Goal: Task Accomplishment & Management: Complete application form

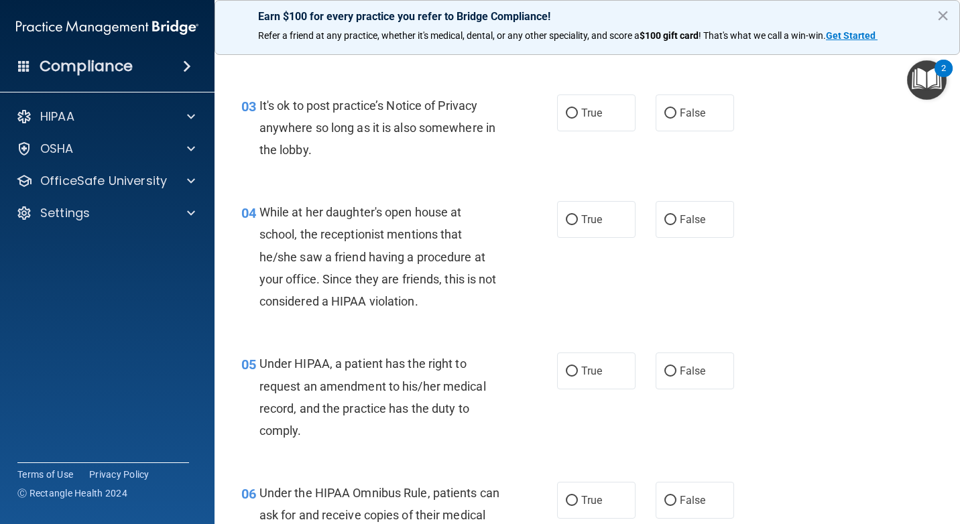
scroll to position [356, 0]
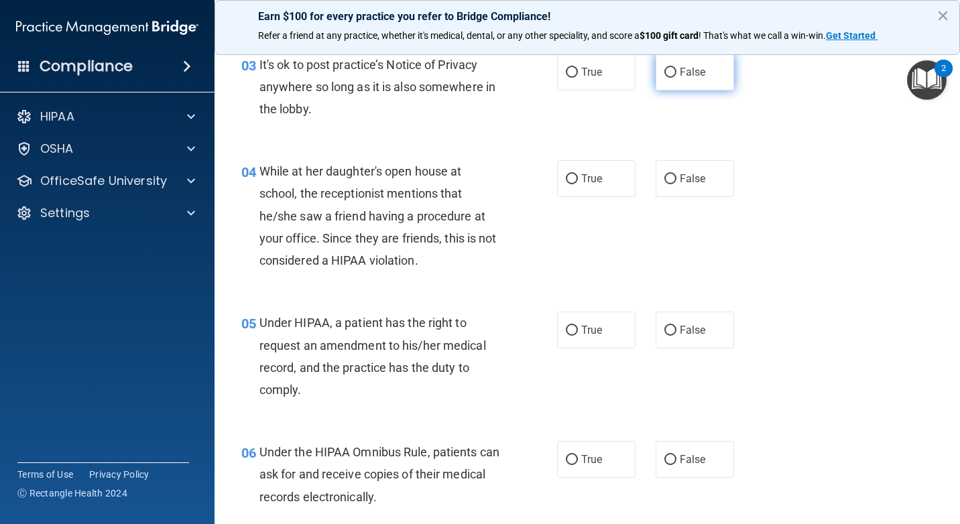
click at [696, 78] on span "False" at bounding box center [693, 72] width 26 height 13
click at [676, 78] on input "False" at bounding box center [670, 73] width 12 height 10
radio input "true"
click at [581, 78] on span "True" at bounding box center [591, 72] width 21 height 13
click at [578, 78] on input "True" at bounding box center [572, 73] width 12 height 10
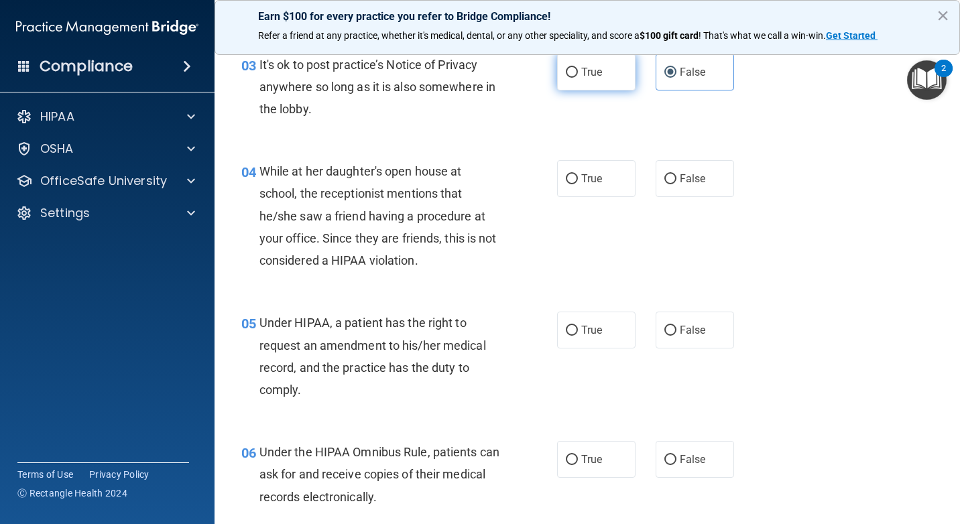
radio input "true"
radio input "false"
drag, startPoint x: 584, startPoint y: 204, endPoint x: 652, endPoint y: 207, distance: 67.1
click at [652, 197] on div "True False" at bounding box center [651, 178] width 188 height 37
click at [656, 197] on label "False" at bounding box center [695, 178] width 78 height 37
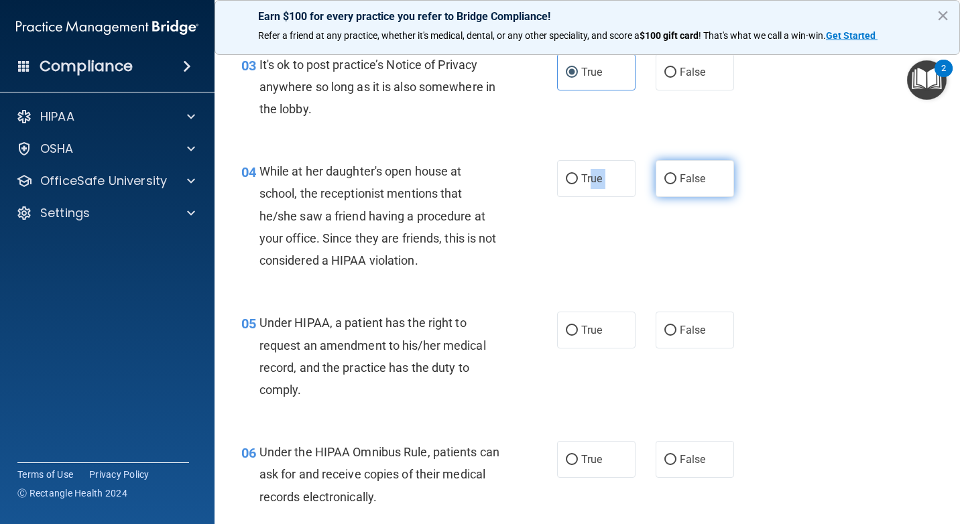
click at [664, 184] on input "False" at bounding box center [670, 179] width 12 height 10
radio input "true"
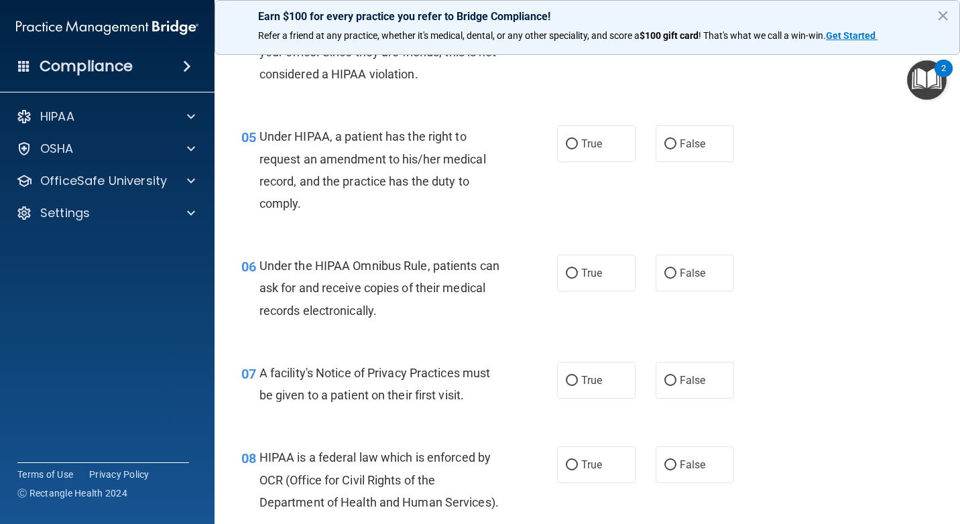
scroll to position [595, 0]
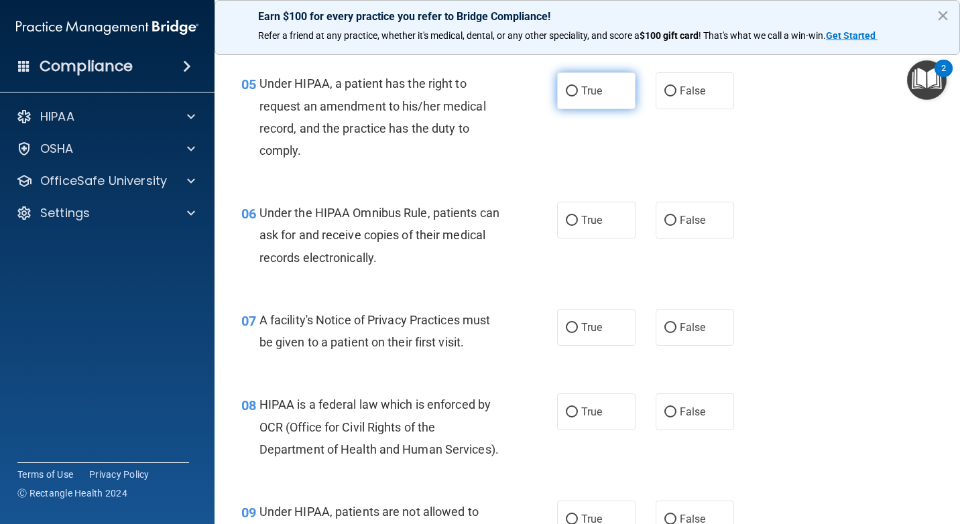
click at [568, 105] on label "True" at bounding box center [596, 90] width 78 height 37
click at [568, 97] on input "True" at bounding box center [572, 91] width 12 height 10
radio input "true"
click at [570, 226] on input "True" at bounding box center [572, 221] width 12 height 10
radio input "true"
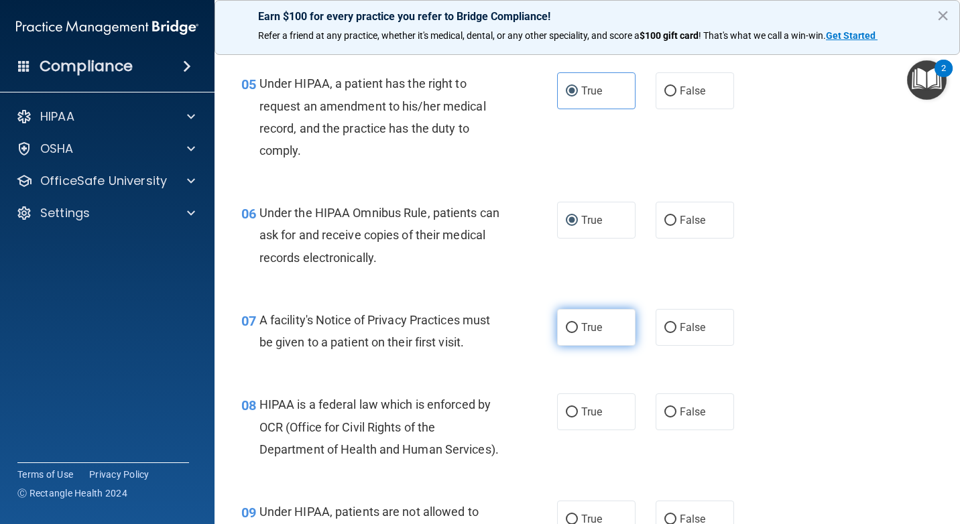
click at [565, 346] on label "True" at bounding box center [596, 327] width 78 height 37
click at [566, 333] on input "True" at bounding box center [572, 328] width 12 height 10
radio input "true"
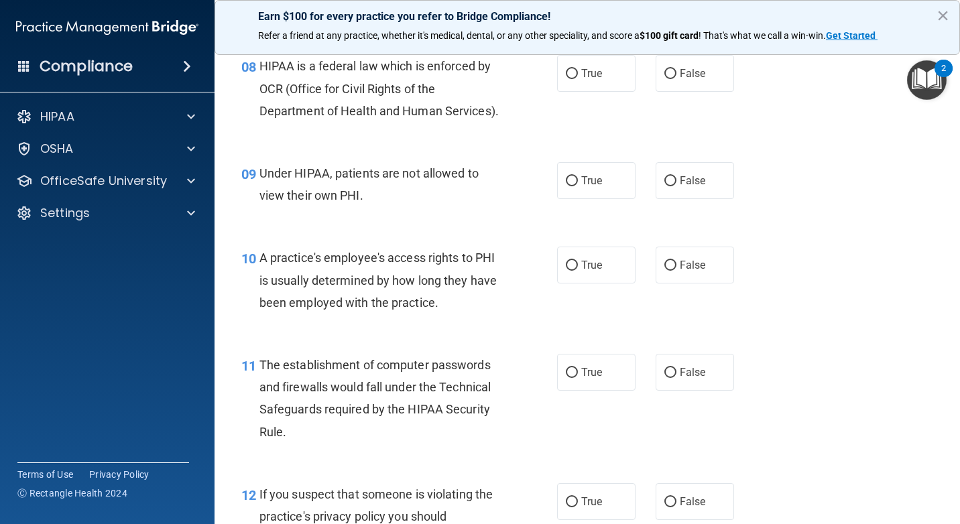
scroll to position [939, 0]
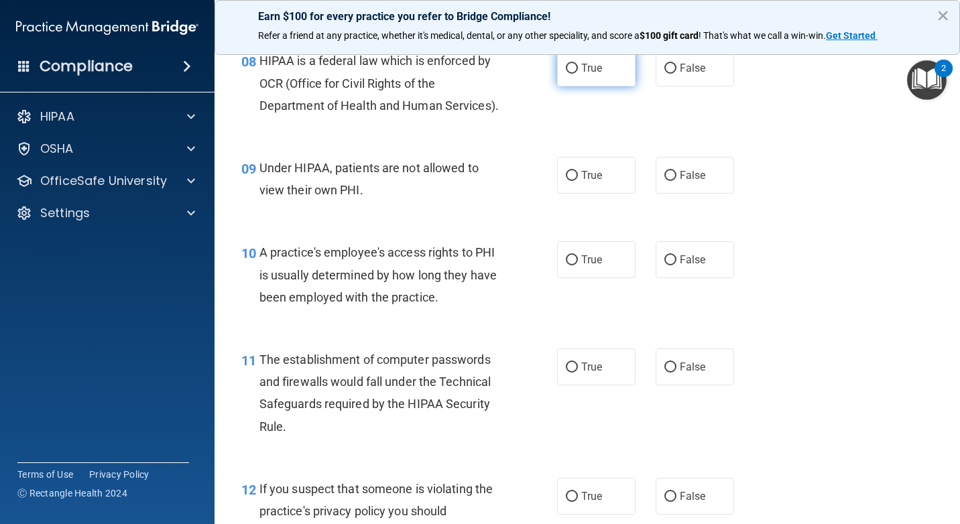
click at [600, 86] on label "True" at bounding box center [596, 68] width 78 height 37
click at [578, 74] on input "True" at bounding box center [572, 69] width 12 height 10
radio input "true"
click at [690, 194] on label "False" at bounding box center [695, 175] width 78 height 37
click at [676, 181] on input "False" at bounding box center [670, 176] width 12 height 10
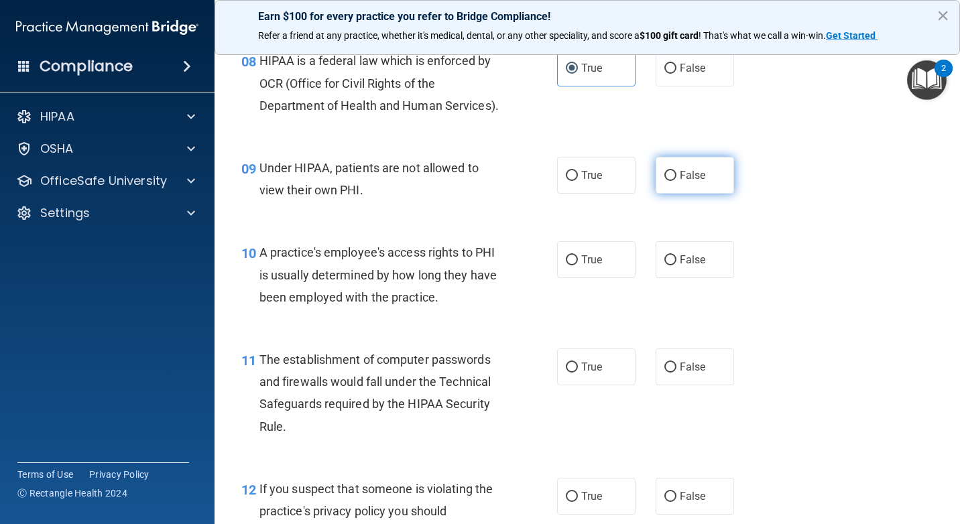
radio input "true"
click at [609, 225] on div "09 Under HIPAA, patients are not allowed to view their own PHI. True False" at bounding box center [587, 182] width 712 height 84
click at [609, 194] on label "True" at bounding box center [596, 175] width 78 height 37
click at [578, 181] on input "True" at bounding box center [572, 176] width 12 height 10
radio input "true"
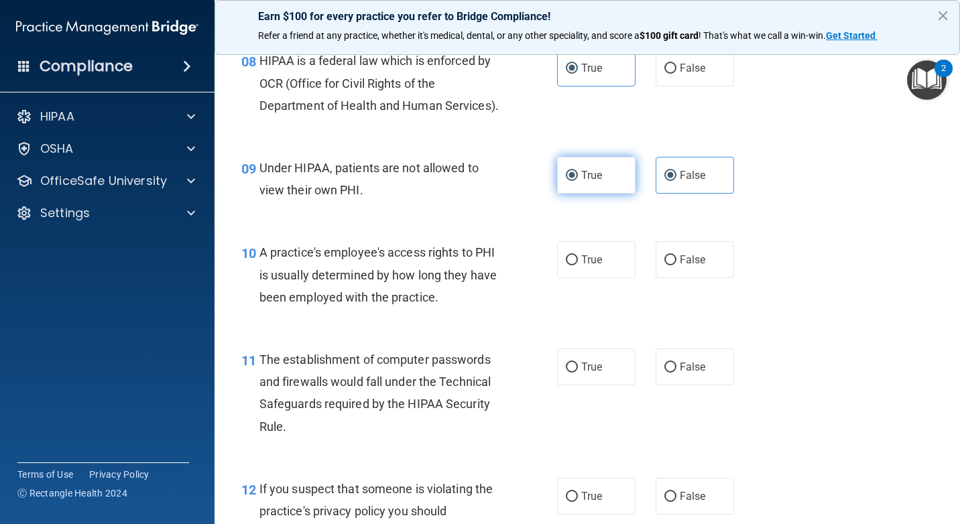
radio input "false"
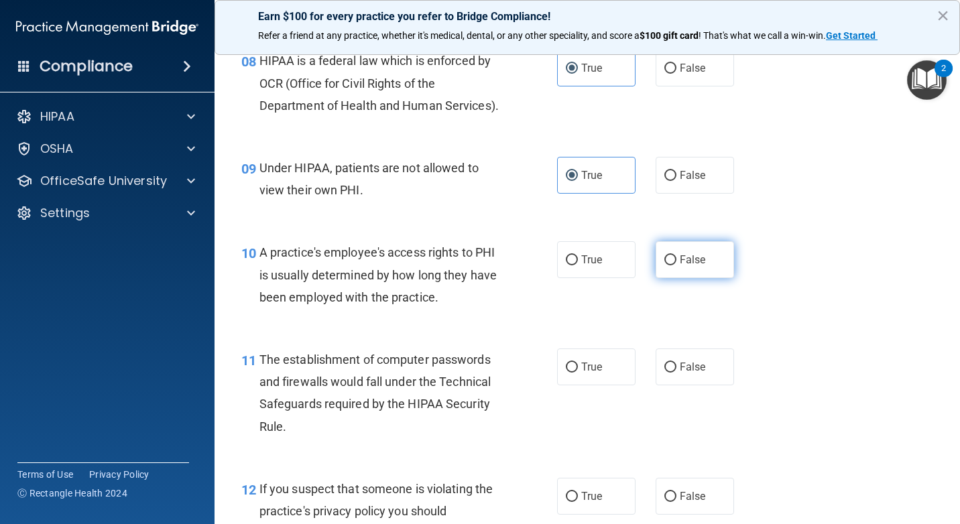
click at [666, 265] on input "False" at bounding box center [670, 260] width 12 height 10
radio input "true"
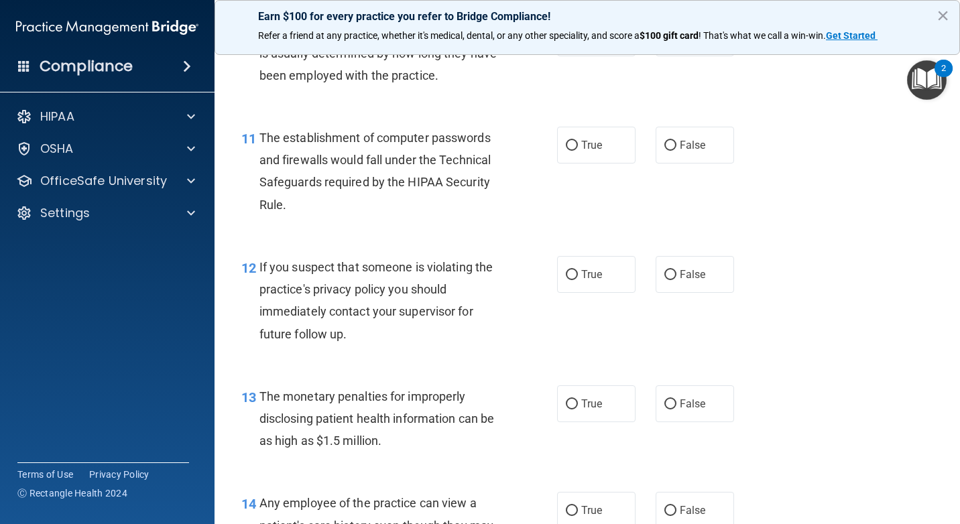
scroll to position [1237, 0]
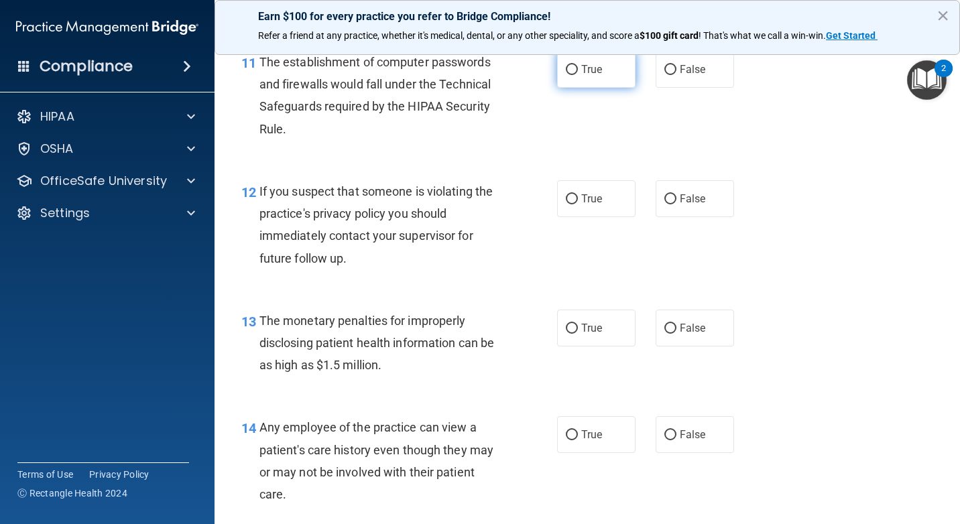
click at [610, 88] on label "True" at bounding box center [596, 69] width 78 height 37
click at [578, 75] on input "True" at bounding box center [572, 70] width 12 height 10
radio input "true"
click at [581, 205] on span "True" at bounding box center [591, 198] width 21 height 13
click at [578, 204] on input "True" at bounding box center [572, 199] width 12 height 10
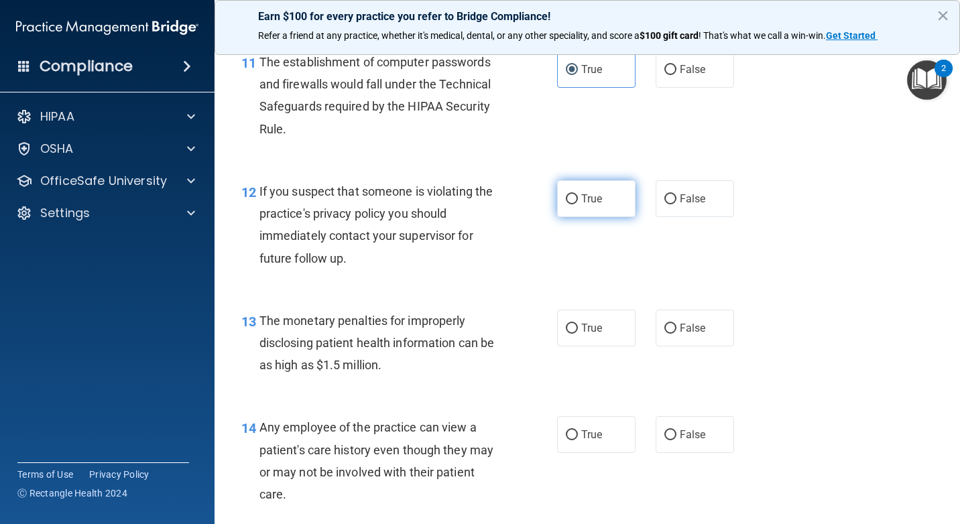
radio input "true"
click at [589, 347] on label "True" at bounding box center [596, 328] width 78 height 37
click at [578, 334] on input "True" at bounding box center [572, 329] width 12 height 10
radio input "true"
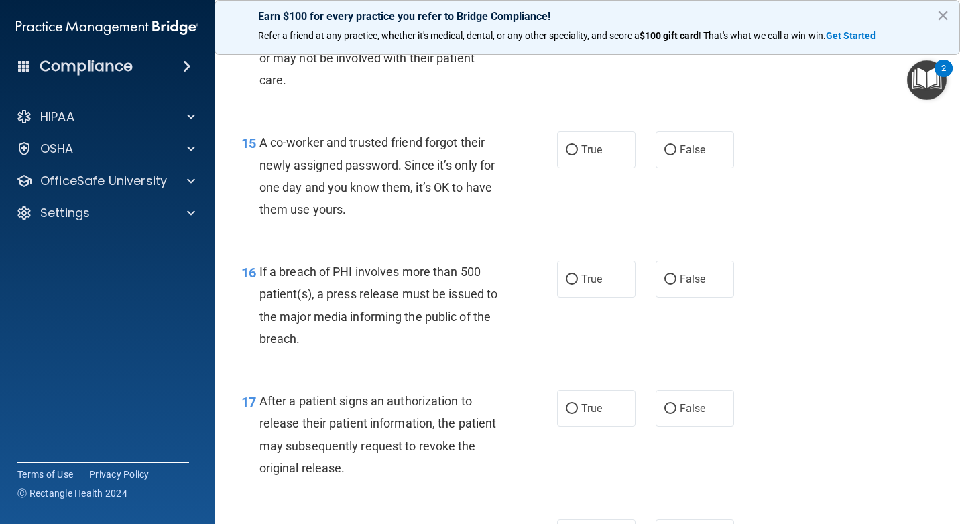
scroll to position [1639, 0]
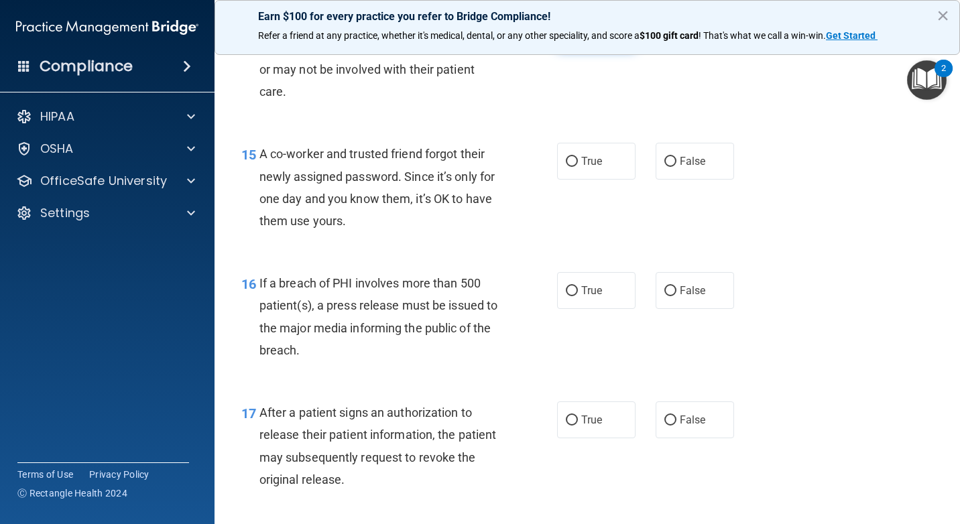
click at [597, 50] on label "True" at bounding box center [596, 31] width 78 height 37
click at [578, 38] on input "True" at bounding box center [572, 32] width 12 height 10
radio input "true"
click at [694, 168] on span "False" at bounding box center [693, 161] width 26 height 13
click at [676, 167] on input "False" at bounding box center [670, 162] width 12 height 10
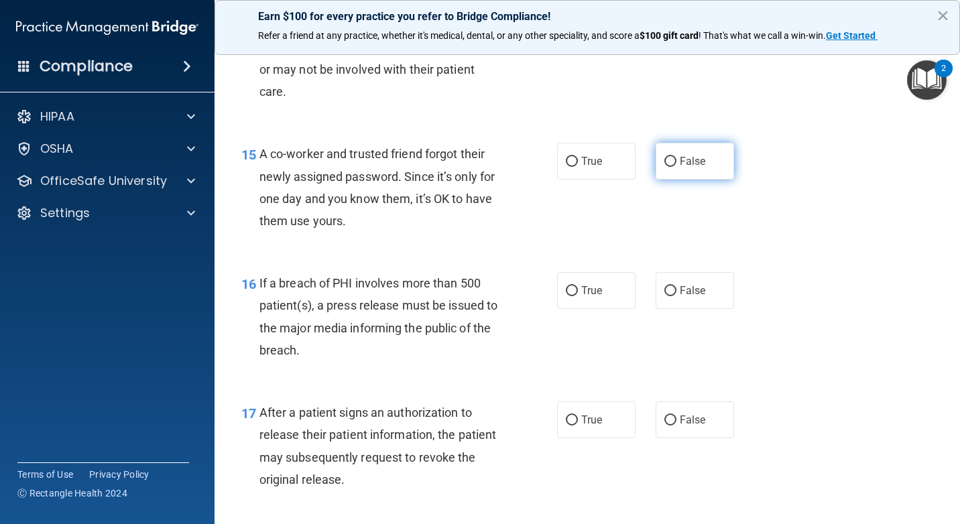
radio input "true"
click at [664, 296] on input "False" at bounding box center [670, 291] width 12 height 10
radio input "true"
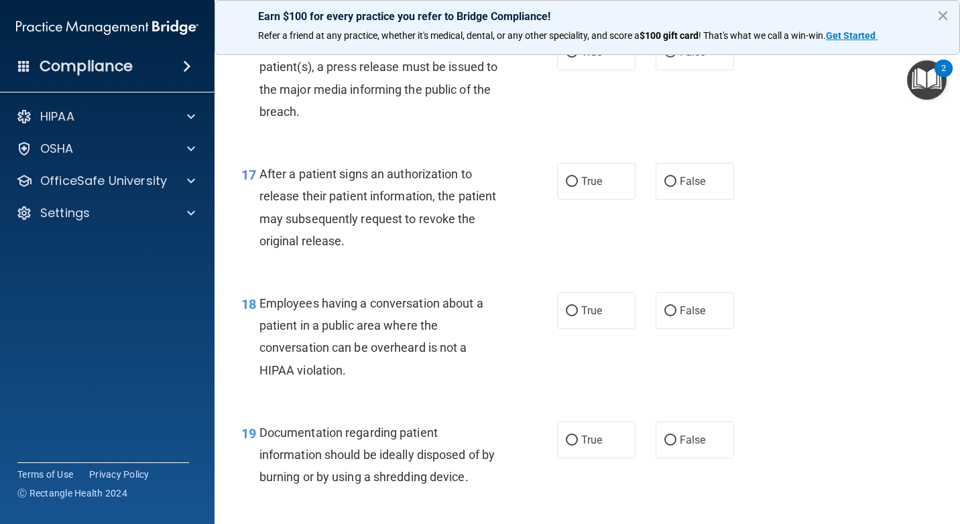
scroll to position [1890, 0]
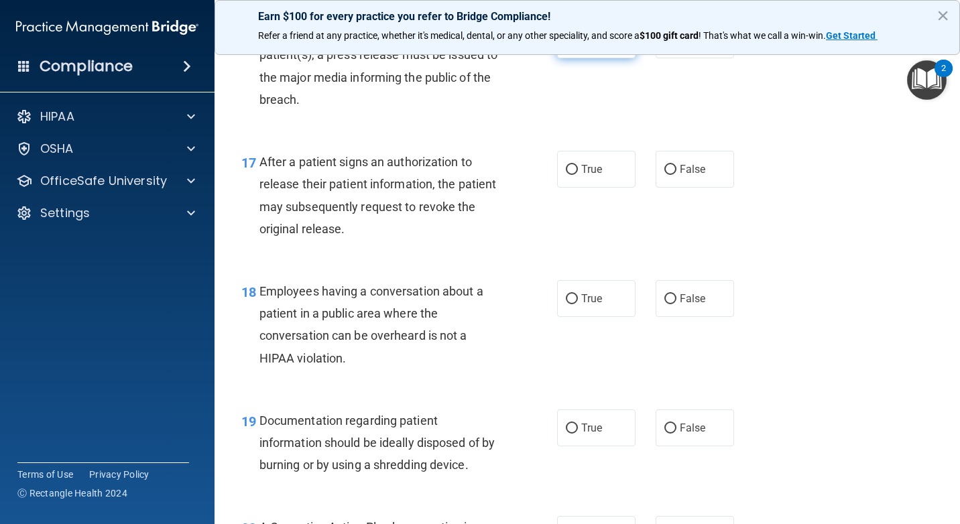
click at [586, 58] on label "True" at bounding box center [596, 39] width 78 height 37
click at [578, 46] on input "True" at bounding box center [572, 41] width 12 height 10
radio input "true"
radio input "false"
click at [566, 175] on input "True" at bounding box center [572, 170] width 12 height 10
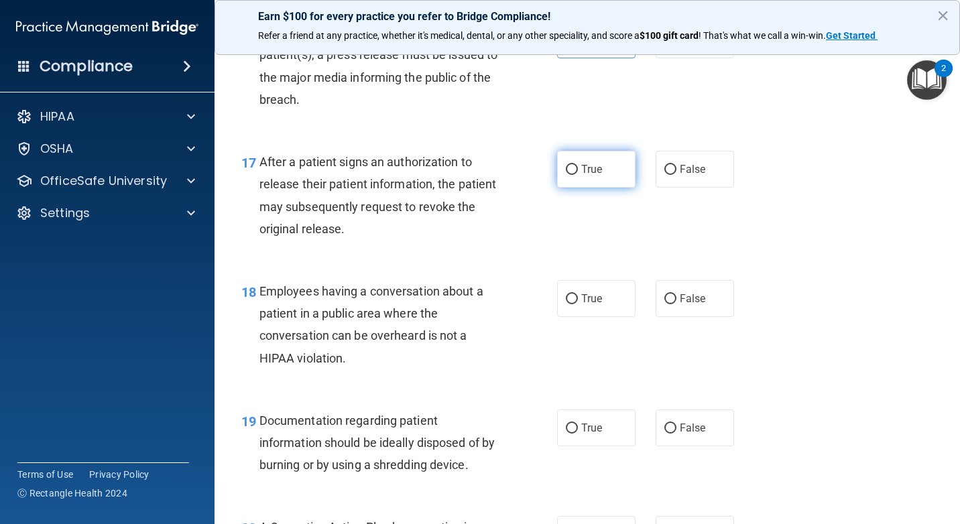
radio input "true"
click at [720, 367] on div "18 Employees having a conversation about a patient in a public area where the c…" at bounding box center [587, 327] width 712 height 129
click at [713, 317] on label "False" at bounding box center [695, 298] width 78 height 37
click at [676, 304] on input "False" at bounding box center [670, 299] width 12 height 10
radio input "true"
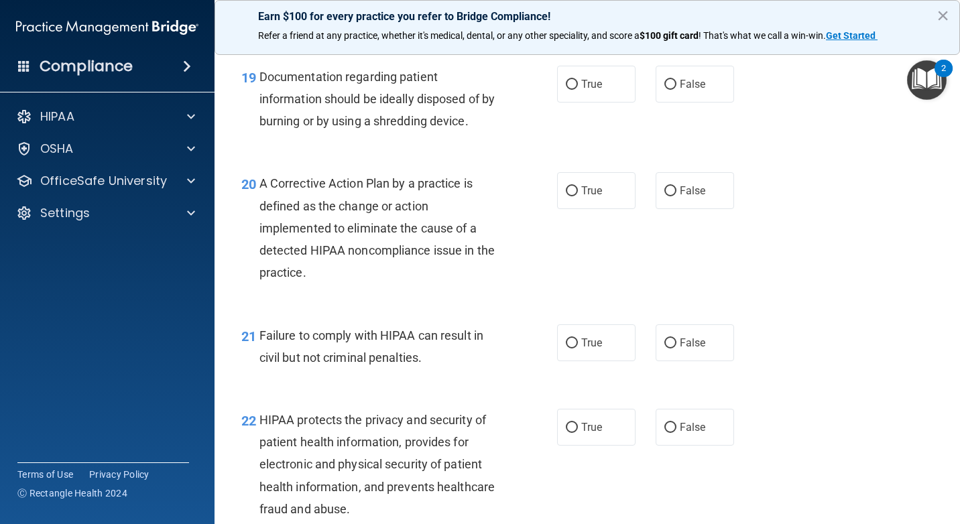
scroll to position [2246, 0]
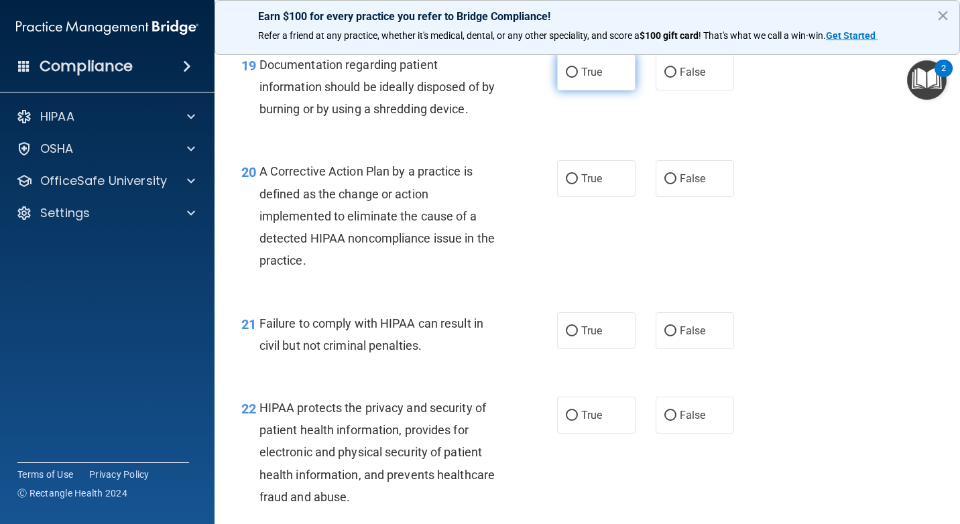
click at [614, 90] on label "True" at bounding box center [596, 72] width 78 height 37
click at [578, 78] on input "True" at bounding box center [572, 73] width 12 height 10
radio input "true"
click at [615, 197] on label "True" at bounding box center [596, 178] width 78 height 37
click at [578, 184] on input "True" at bounding box center [572, 179] width 12 height 10
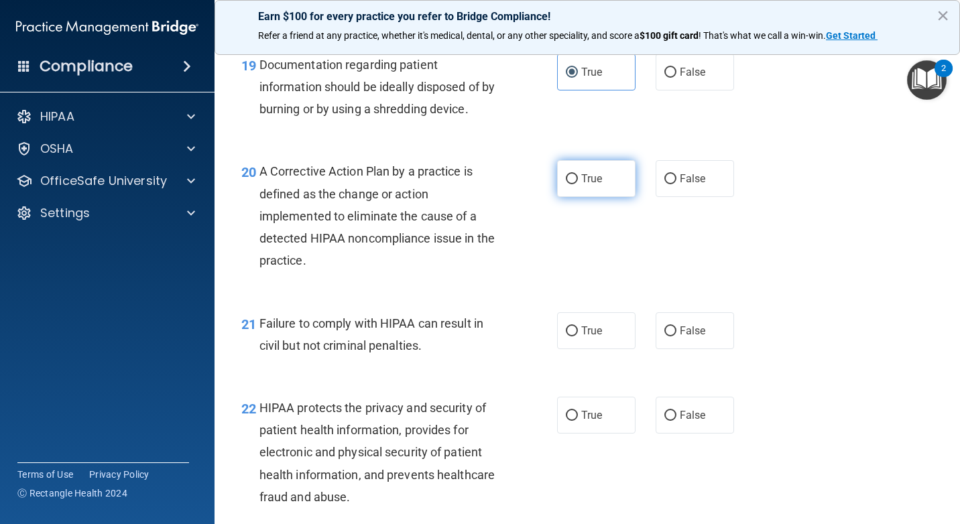
radio input "true"
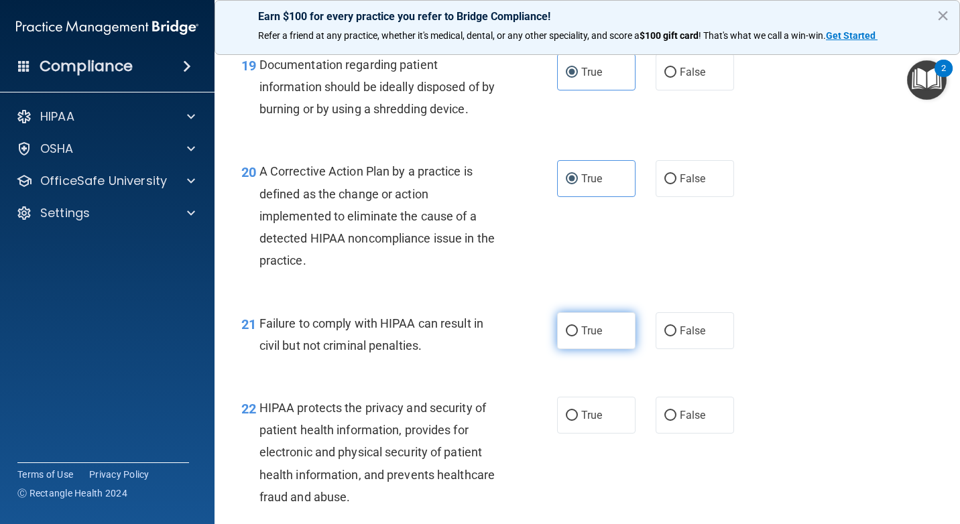
click at [597, 337] on span "True" at bounding box center [591, 330] width 21 height 13
click at [578, 336] on input "True" at bounding box center [572, 331] width 12 height 10
radio input "true"
click at [695, 337] on span "False" at bounding box center [693, 330] width 26 height 13
click at [676, 336] on input "False" at bounding box center [670, 331] width 12 height 10
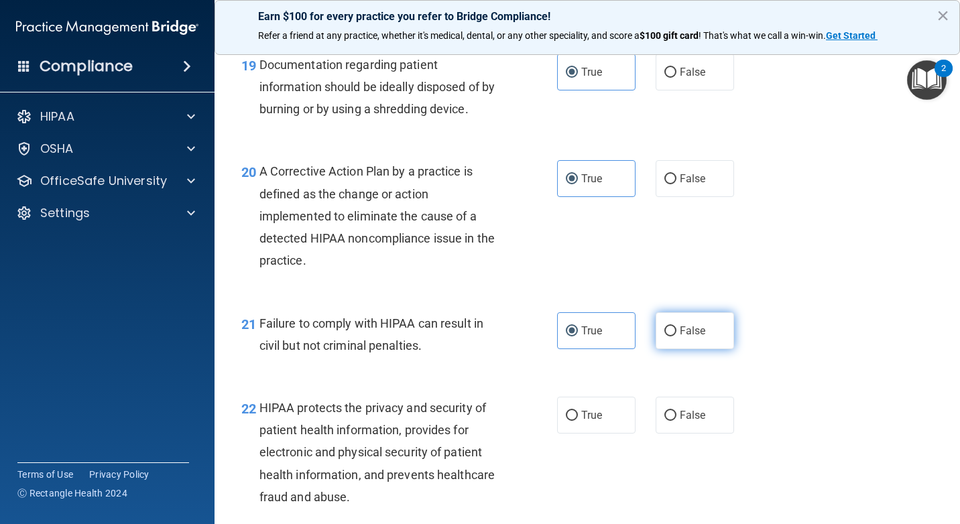
radio input "true"
radio input "false"
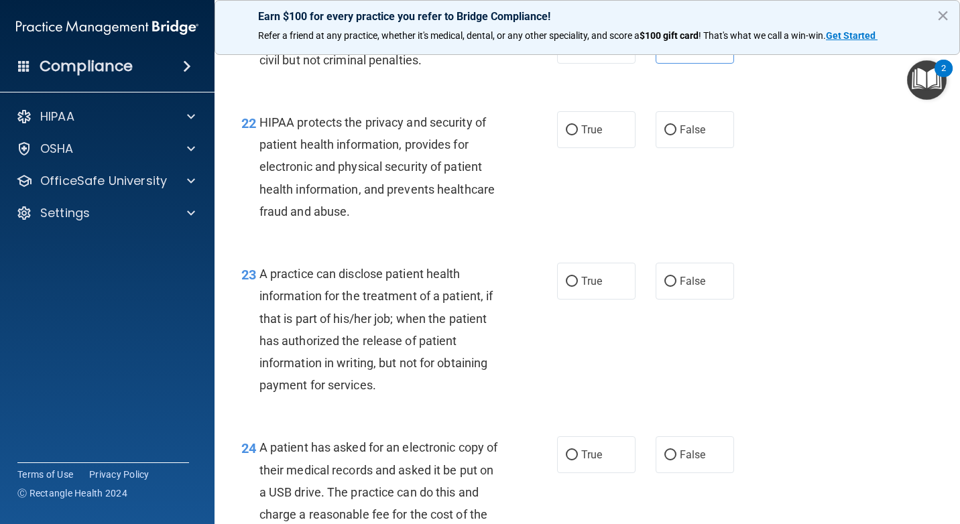
scroll to position [2541, 0]
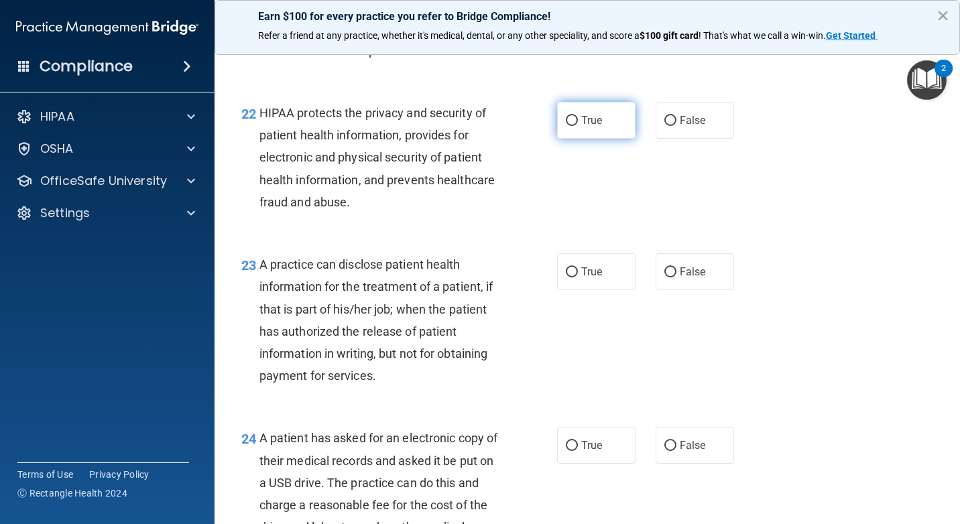
click at [577, 139] on label "True" at bounding box center [596, 120] width 78 height 37
click at [577, 126] on input "True" at bounding box center [572, 121] width 12 height 10
radio input "true"
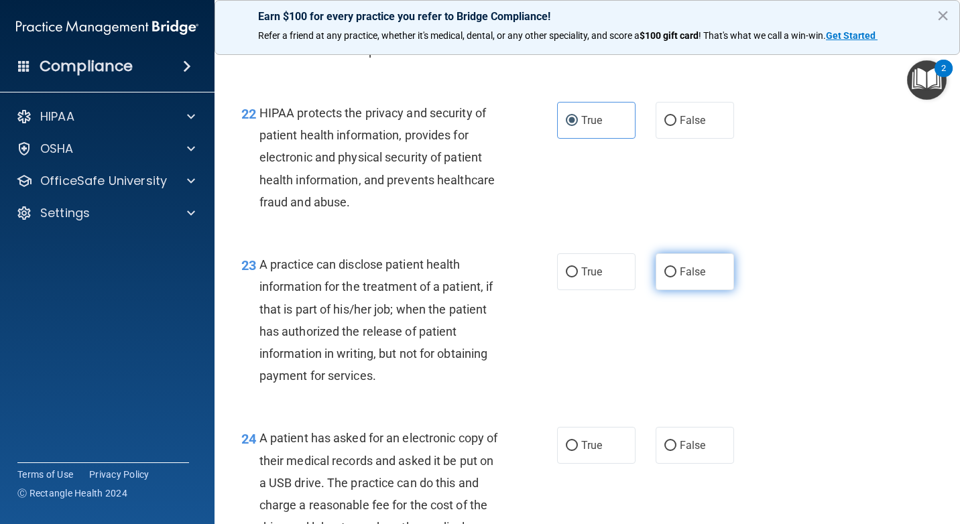
click at [656, 290] on label "False" at bounding box center [695, 271] width 78 height 37
click at [664, 277] on input "False" at bounding box center [670, 272] width 12 height 10
radio input "true"
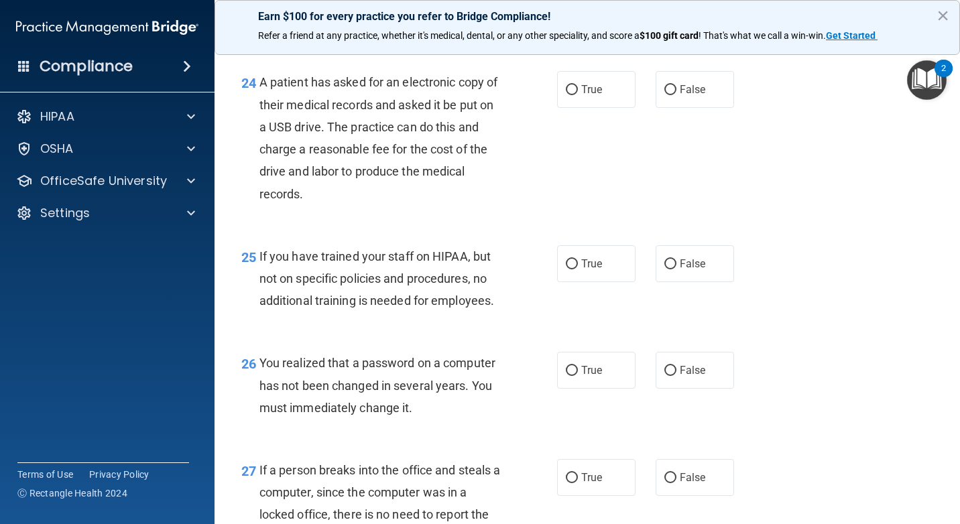
scroll to position [2914, 0]
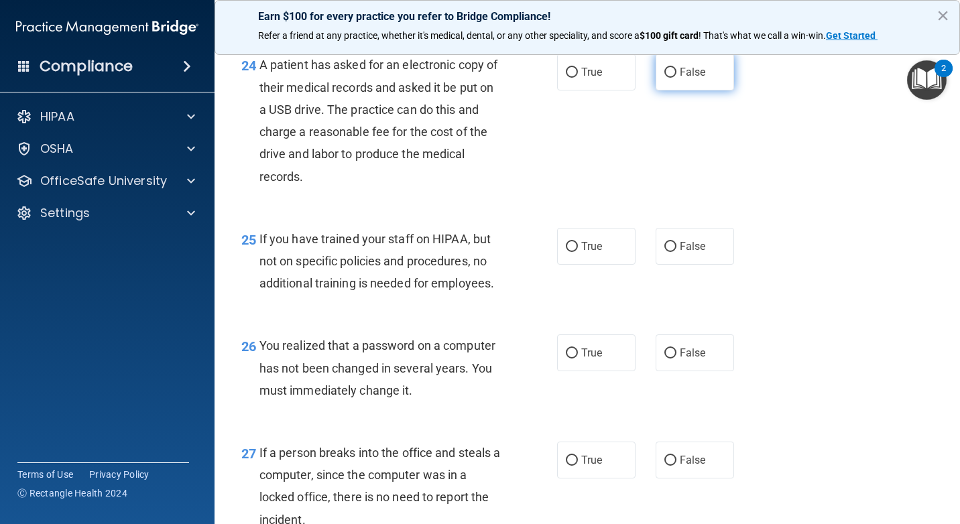
click at [680, 90] on label "False" at bounding box center [695, 72] width 78 height 37
click at [676, 78] on input "False" at bounding box center [670, 73] width 12 height 10
radio input "true"
click at [656, 265] on label "False" at bounding box center [695, 246] width 78 height 37
click at [664, 252] on input "False" at bounding box center [670, 247] width 12 height 10
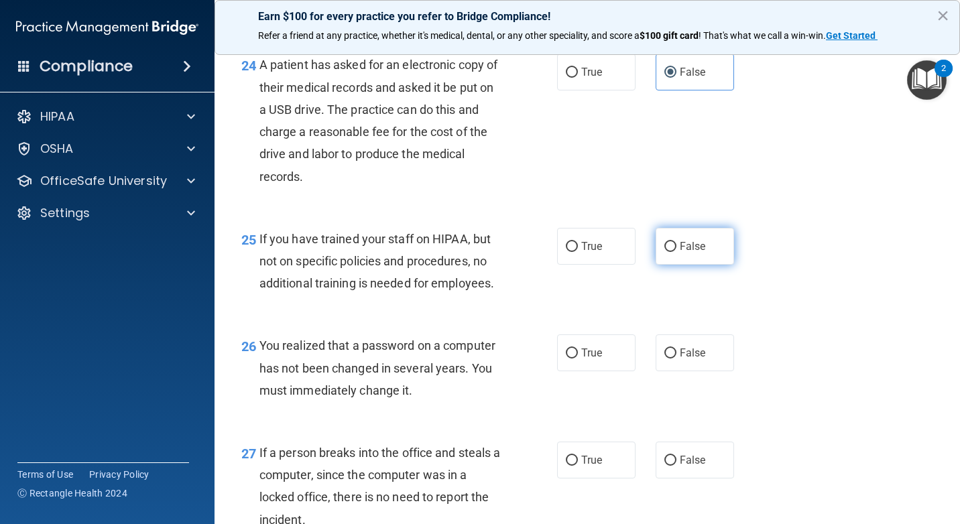
radio input "true"
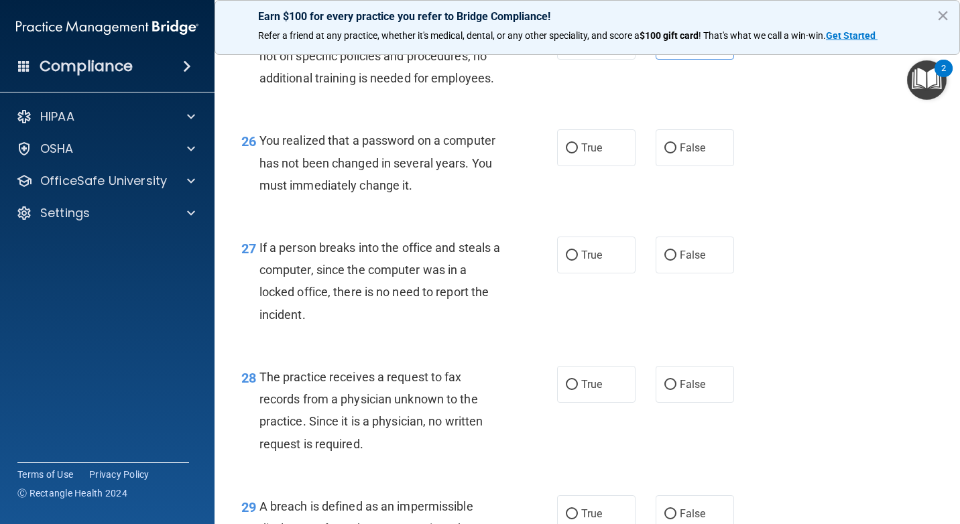
scroll to position [3160, 0]
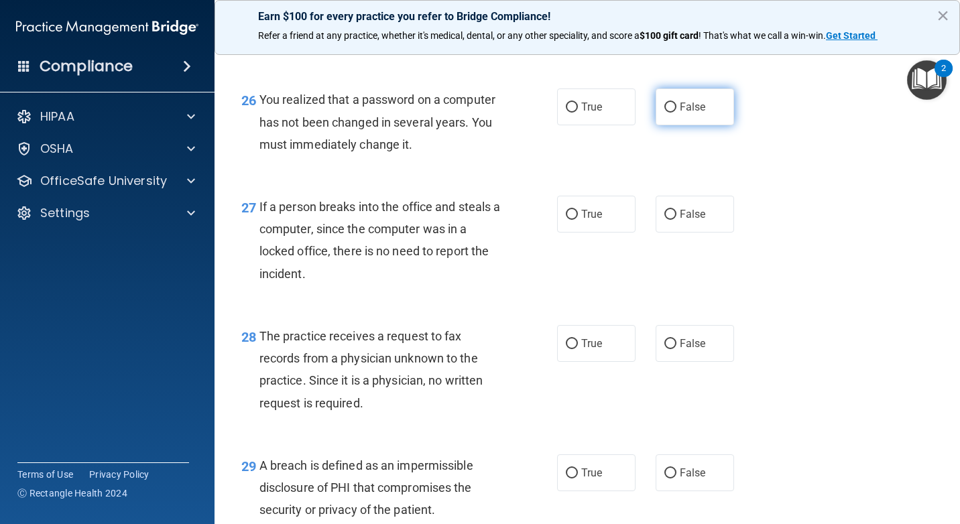
click at [656, 125] on label "False" at bounding box center [695, 106] width 78 height 37
click at [664, 113] on input "False" at bounding box center [670, 108] width 12 height 10
radio input "true"
click at [656, 233] on label "False" at bounding box center [695, 214] width 78 height 37
click at [664, 220] on input "False" at bounding box center [670, 215] width 12 height 10
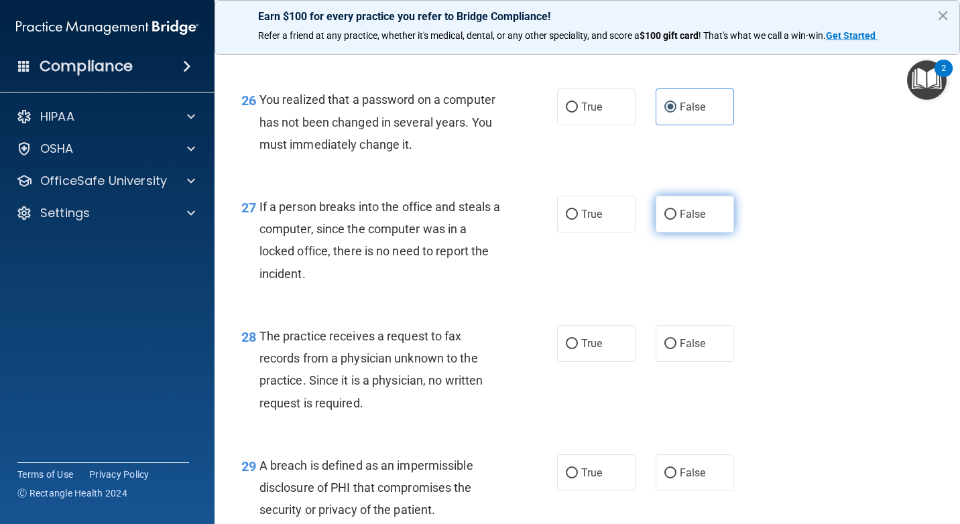
radio input "true"
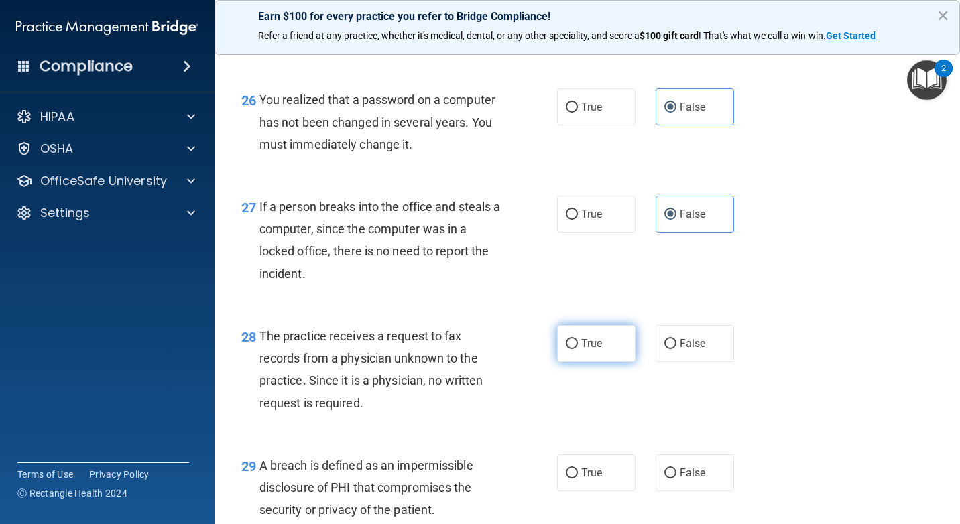
click at [600, 362] on label "True" at bounding box center [596, 343] width 78 height 37
click at [578, 349] on input "True" at bounding box center [572, 344] width 12 height 10
radio input "true"
click at [664, 349] on input "False" at bounding box center [670, 344] width 12 height 10
radio input "true"
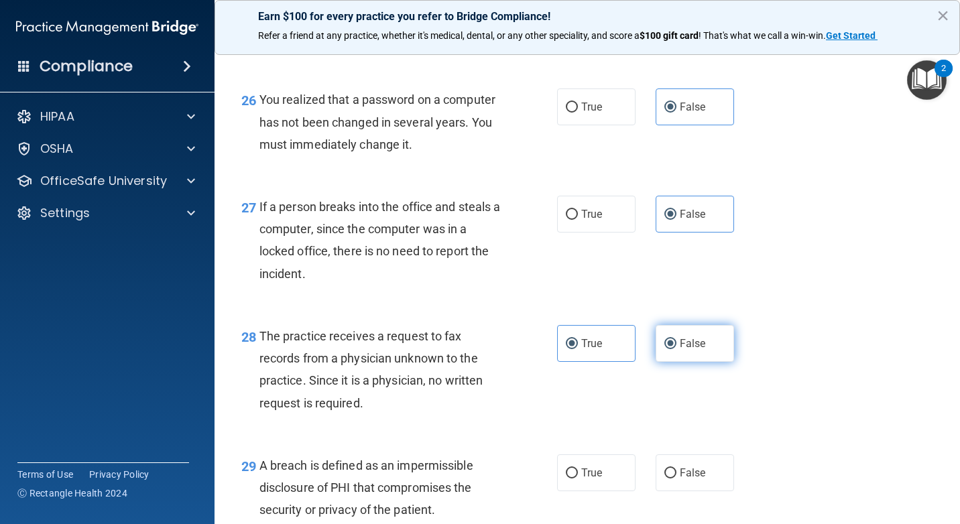
radio input "false"
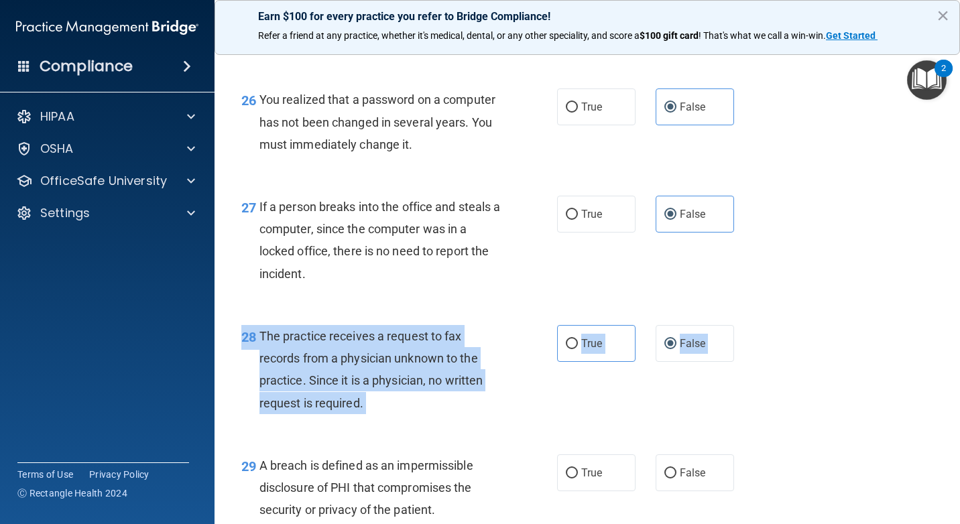
drag, startPoint x: 949, startPoint y: 461, endPoint x: 951, endPoint y: 484, distance: 22.9
click at [951, 484] on main "- The HIPAA Quiz This quiz doesn’t expire until . Are you sure you want to take…" at bounding box center [586, 283] width 745 height 481
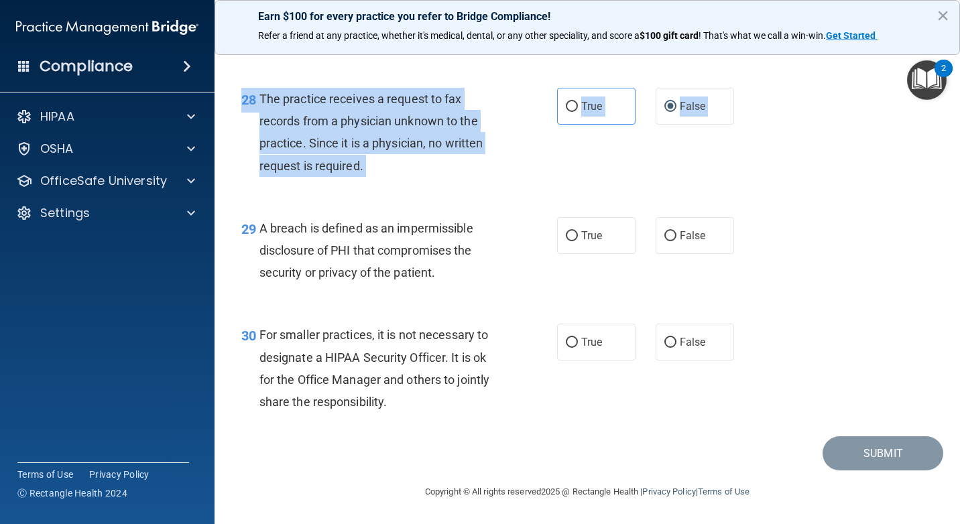
scroll to position [3442, 0]
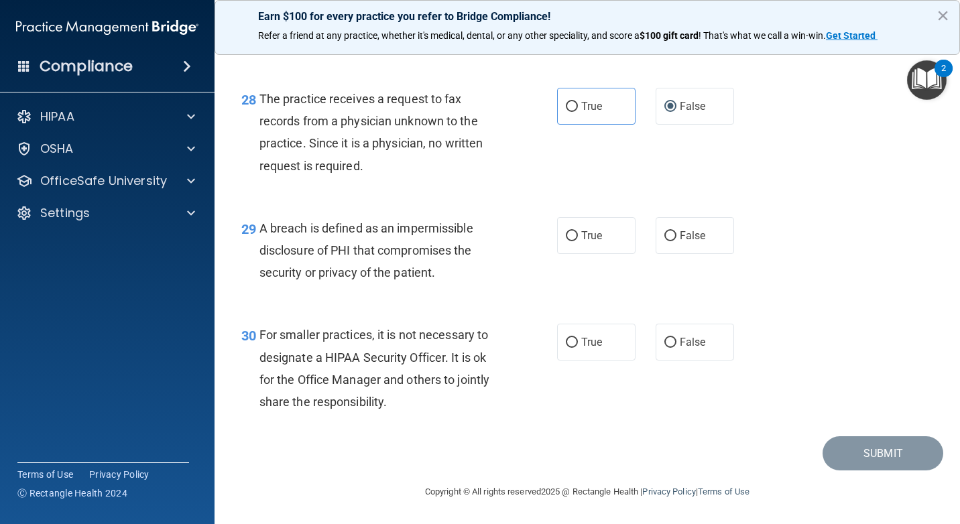
click at [507, 286] on div "29 A breach is defined as an impermissible disclosure of PHI that compromises t…" at bounding box center [399, 254] width 356 height 74
click at [580, 243] on label "True" at bounding box center [596, 235] width 78 height 37
click at [578, 241] on input "True" at bounding box center [572, 236] width 12 height 10
radio input "true"
click at [619, 349] on label "True" at bounding box center [596, 342] width 78 height 37
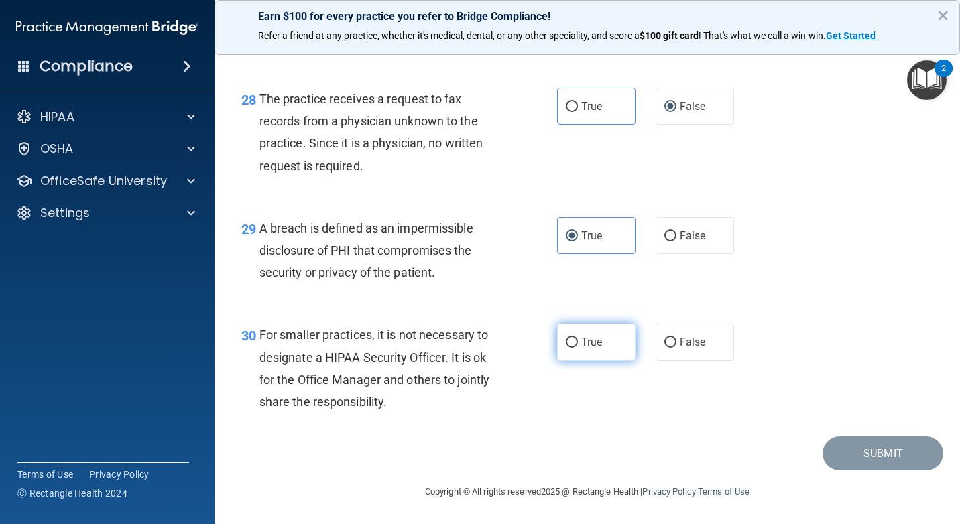
click at [578, 348] on input "True" at bounding box center [572, 343] width 12 height 10
radio input "true"
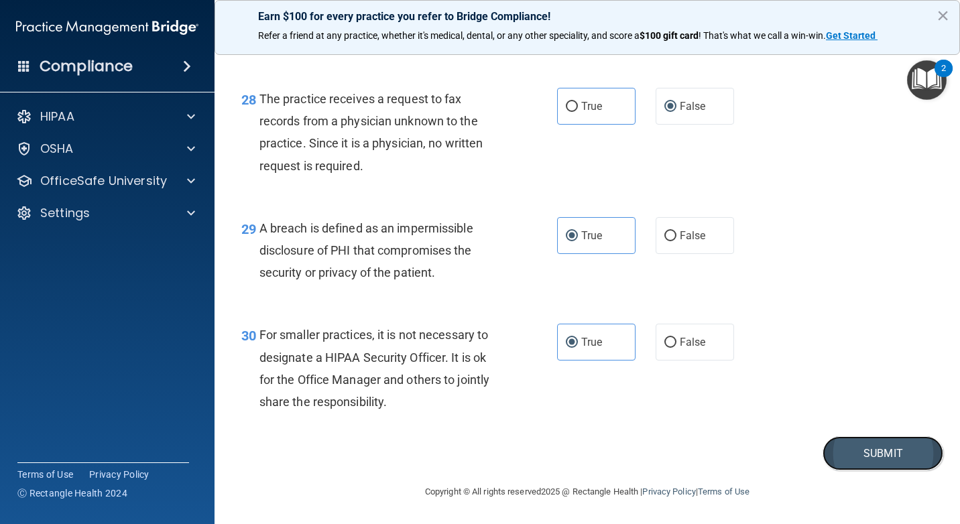
click at [850, 445] on button "Submit" at bounding box center [882, 453] width 121 height 34
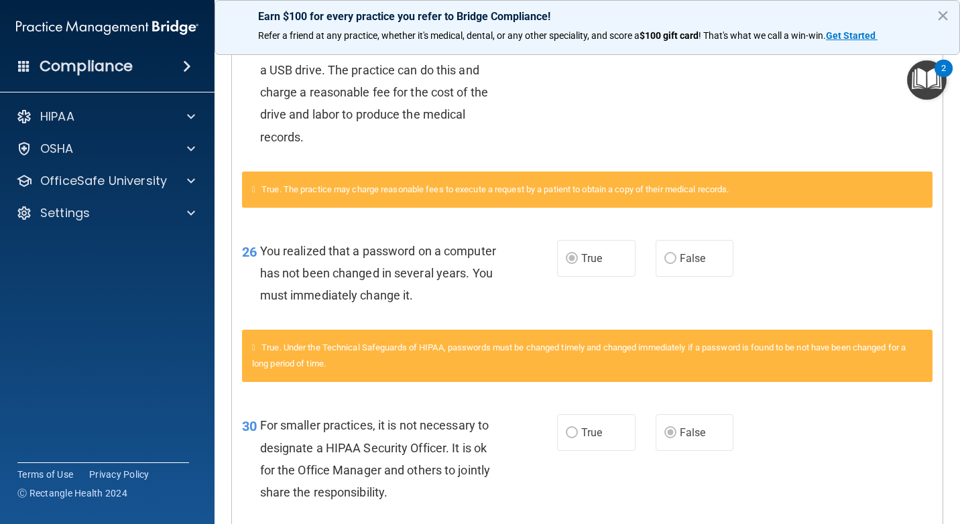
scroll to position [1021, 0]
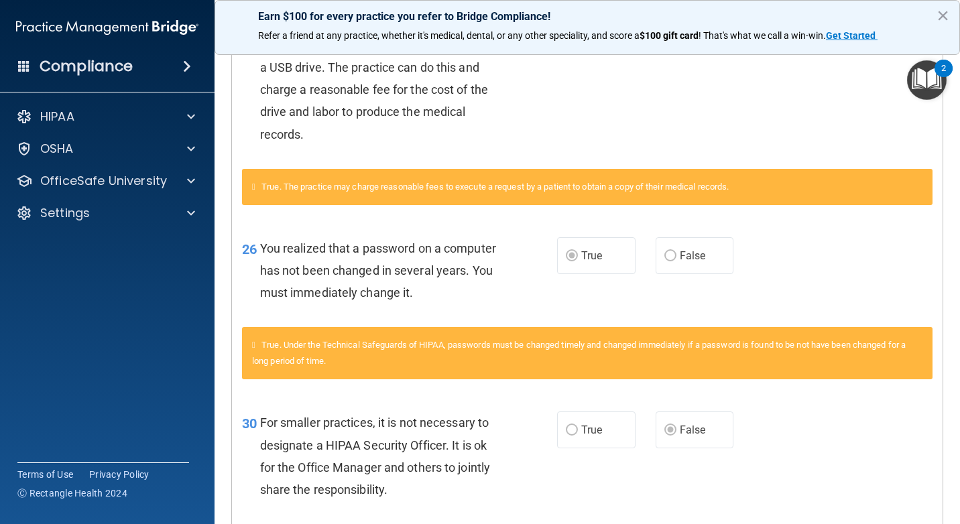
drag, startPoint x: 954, startPoint y: 155, endPoint x: 902, endPoint y: 422, distance: 271.7
click at [903, 420] on div "30 For smaller practices, it is not necessary to designate a HIPAA Security Off…" at bounding box center [587, 459] width 710 height 129
click at [902, 422] on div "30 For smaller practices, it is not necessary to designate a HIPAA Security Off…" at bounding box center [587, 459] width 710 height 129
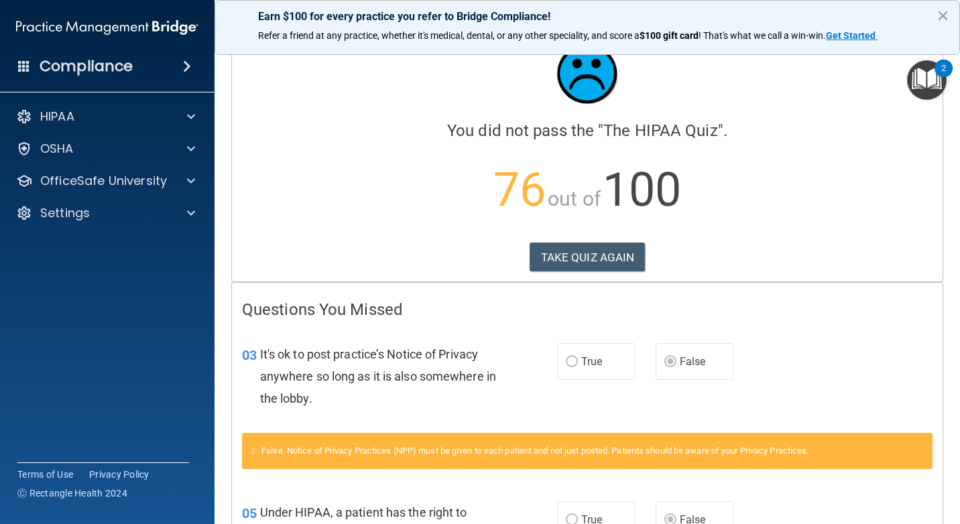
scroll to position [43, 0]
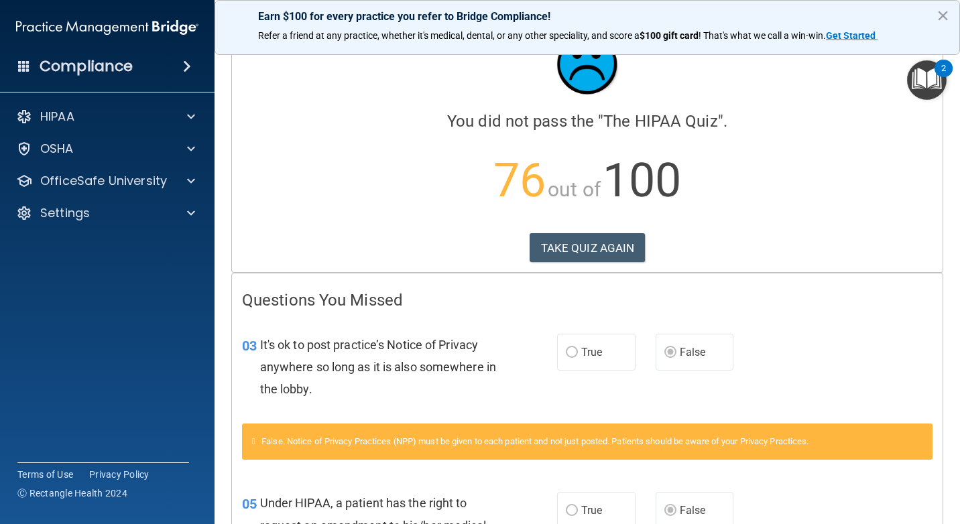
click at [932, 188] on div "Calculating your score.... You did not pass the " The HIPAA Quiz ". 76 out of 1…" at bounding box center [587, 142] width 712 height 259
drag, startPoint x: 932, startPoint y: 188, endPoint x: 934, endPoint y: 214, distance: 26.2
click at [934, 214] on main "Calculating your score.... You did not pass the " The HIPAA Quiz ". 76 out of 1…" at bounding box center [586, 283] width 745 height 481
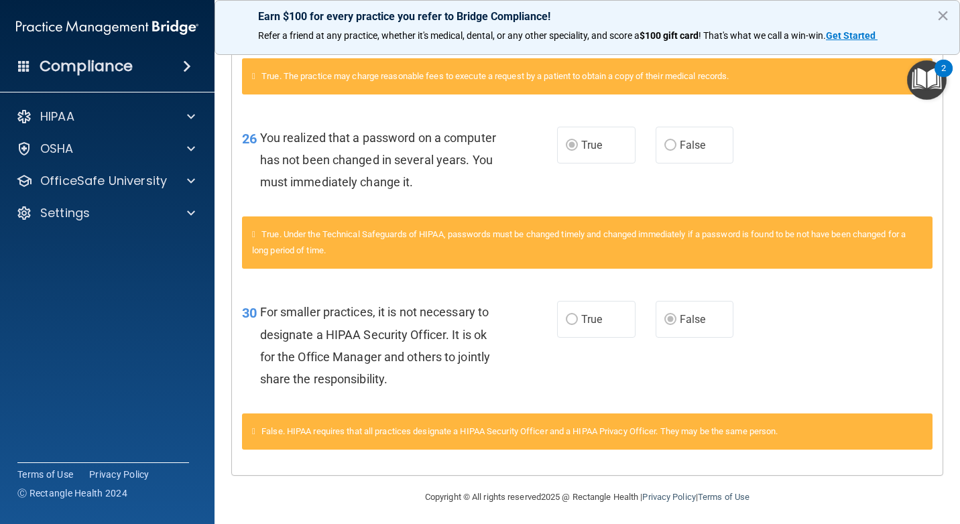
scroll to position [1137, 0]
